Goal: Navigation & Orientation: Go to known website

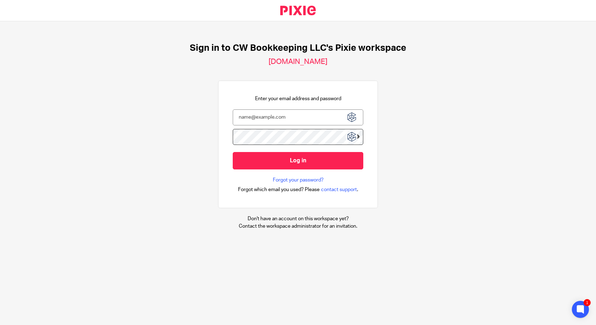
click at [352, 120] on img at bounding box center [351, 117] width 13 height 13
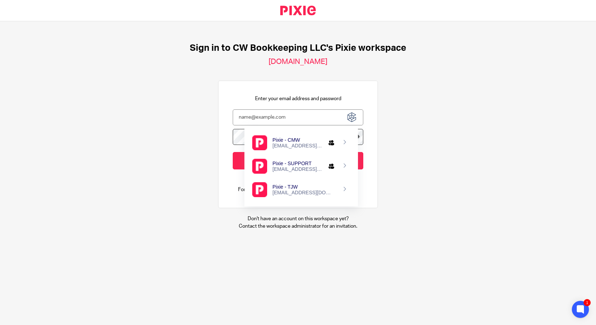
click at [284, 148] on div "cmweaver@cwbookkeepingservice.com" at bounding box center [297, 146] width 51 height 6
click at [288, 143] on div "cmweaver@cwbookkeepingservice.com" at bounding box center [297, 146] width 51 height 6
type input "cmweaver@cwbookkeepingservice.com"
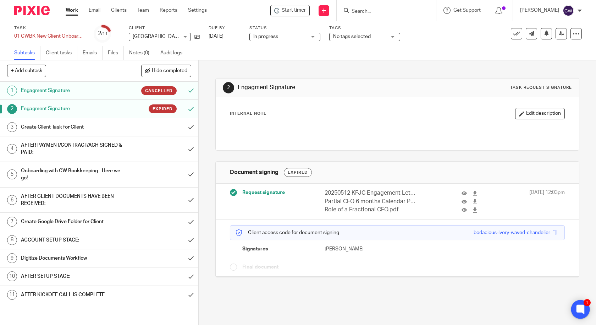
click at [579, 307] on icon at bounding box center [579, 308] width 5 height 5
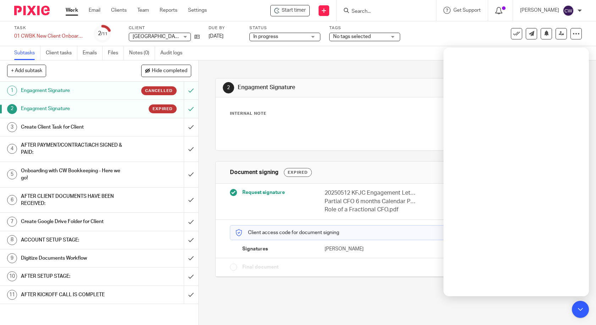
click at [496, 10] on icon at bounding box center [498, 10] width 7 height 7
click at [496, 13] on icon at bounding box center [498, 10] width 7 height 7
click at [466, 11] on span "Get Support" at bounding box center [466, 10] width 27 height 5
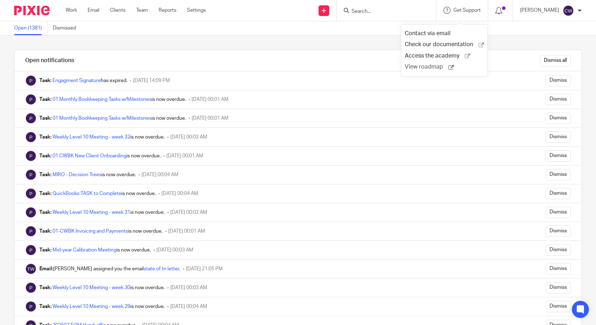
click at [431, 66] on span "View roadmap" at bounding box center [427, 66] width 44 height 7
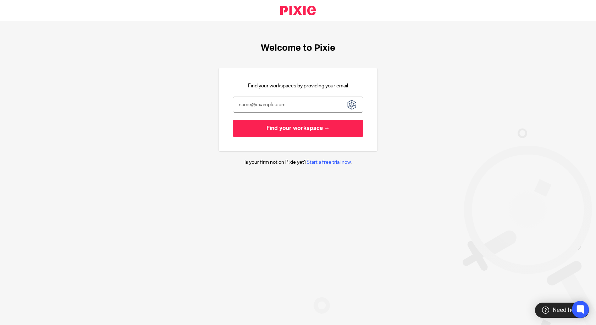
click at [352, 107] on img at bounding box center [351, 104] width 13 height 13
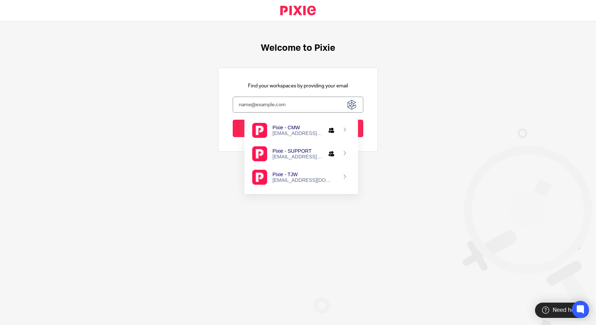
click at [294, 125] on div "Pixie - CMW" at bounding box center [297, 127] width 51 height 6
type input "[EMAIL_ADDRESS][DOMAIN_NAME]"
click at [279, 132] on div "[EMAIL_ADDRESS][DOMAIN_NAME]" at bounding box center [297, 133] width 51 height 6
click at [233, 132] on input "Find your workspace →" at bounding box center [298, 128] width 131 height 17
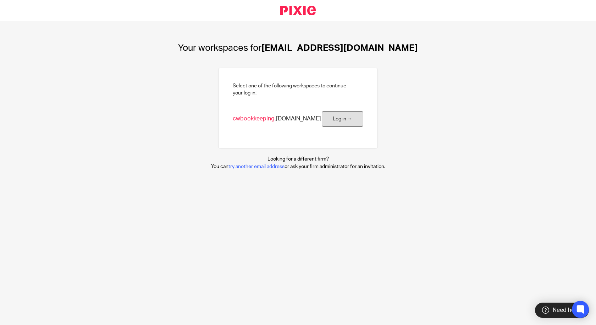
click at [338, 120] on link "Log in →" at bounding box center [342, 119] width 41 height 16
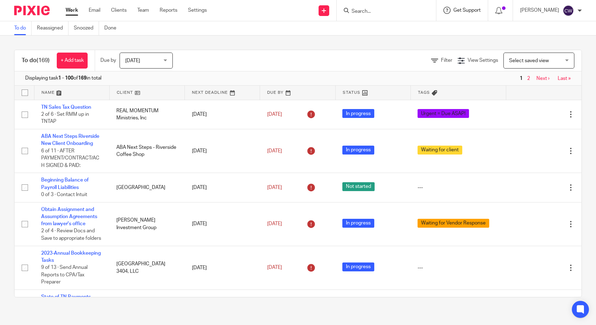
click at [467, 12] on span "Get Support" at bounding box center [466, 10] width 27 height 5
click at [428, 67] on span "View roadmap" at bounding box center [427, 66] width 44 height 7
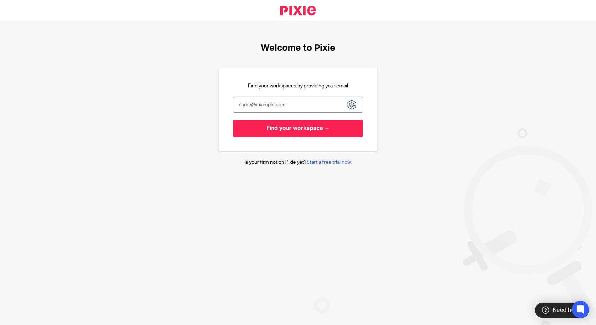
click at [351, 103] on img at bounding box center [351, 104] width 13 height 13
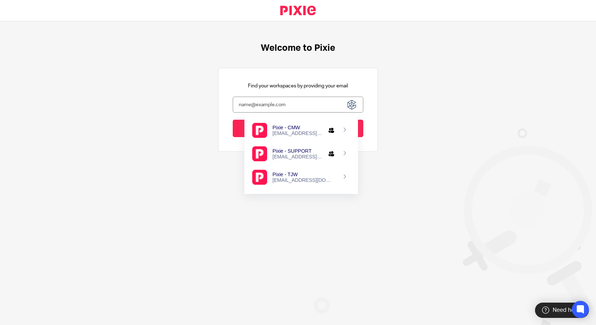
click at [299, 133] on div "[EMAIL_ADDRESS][DOMAIN_NAME]" at bounding box center [297, 133] width 51 height 6
type input "[EMAIL_ADDRESS][DOMAIN_NAME]"
click at [233, 128] on input "Find your workspace →" at bounding box center [298, 128] width 131 height 17
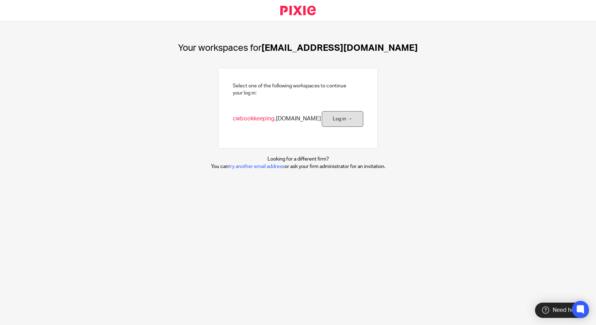
click at [343, 121] on link "Log in →" at bounding box center [342, 119] width 41 height 16
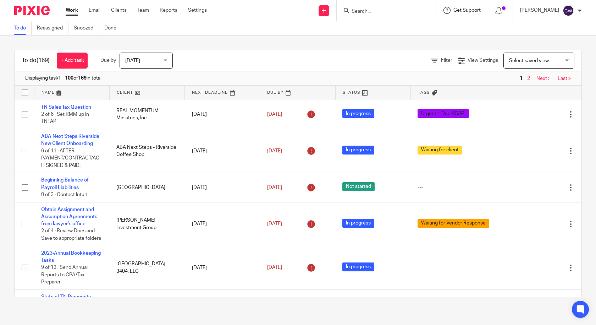
click at [476, 11] on span "Get Support" at bounding box center [466, 10] width 27 height 5
click at [465, 55] on icon at bounding box center [467, 55] width 5 height 5
click at [466, 8] on span "Get Support" at bounding box center [466, 10] width 27 height 5
click at [432, 69] on span "View roadmap" at bounding box center [427, 66] width 44 height 7
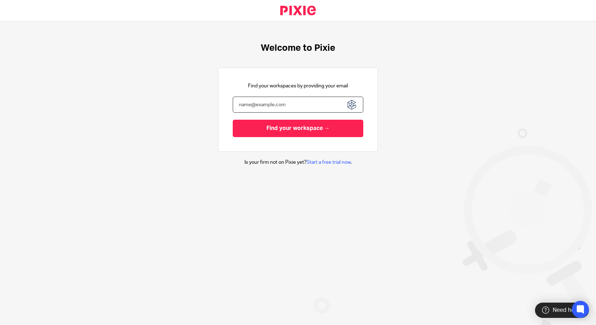
click at [288, 104] on input "email" at bounding box center [298, 104] width 131 height 16
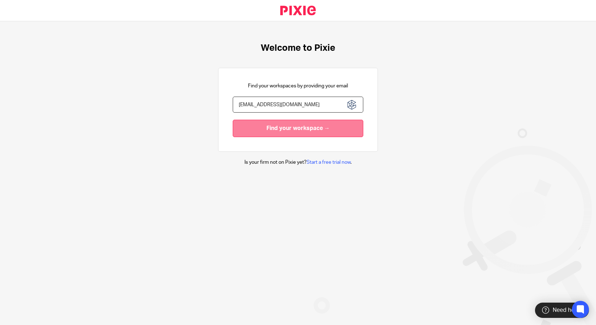
type input "cmweaver@cwbookkeepingservice.com"
click at [306, 132] on input "Find your workspace →" at bounding box center [298, 128] width 131 height 17
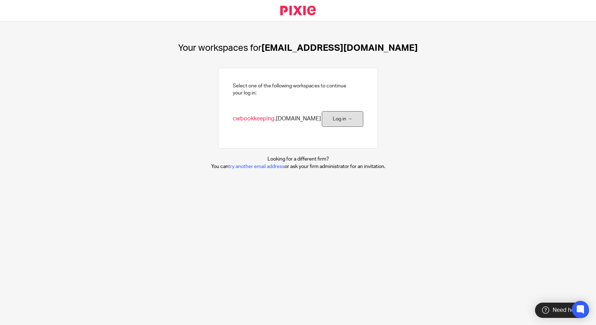
click at [339, 121] on link "Log in →" at bounding box center [342, 119] width 41 height 16
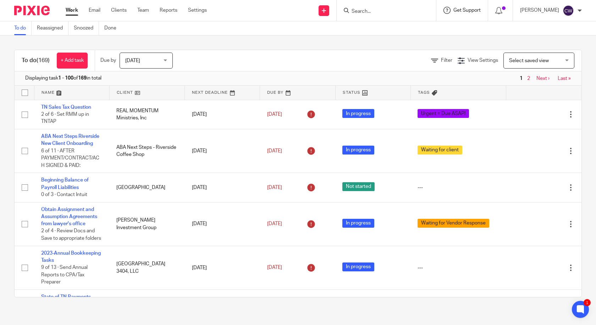
click at [470, 9] on span "Get Support" at bounding box center [466, 10] width 27 height 5
click at [431, 45] on span "Check our documentation" at bounding box center [442, 44] width 74 height 7
